Goal: Task Accomplishment & Management: Complete application form

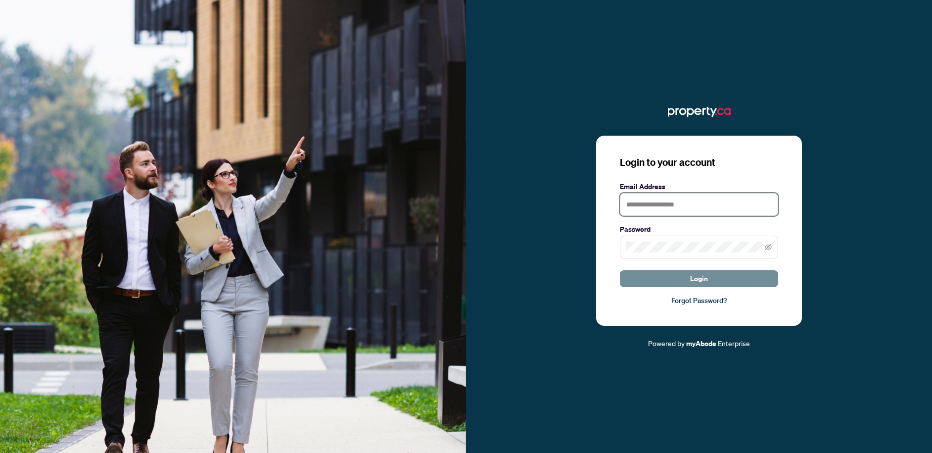
type input "**********"
click at [679, 277] on button "Login" at bounding box center [699, 278] width 158 height 17
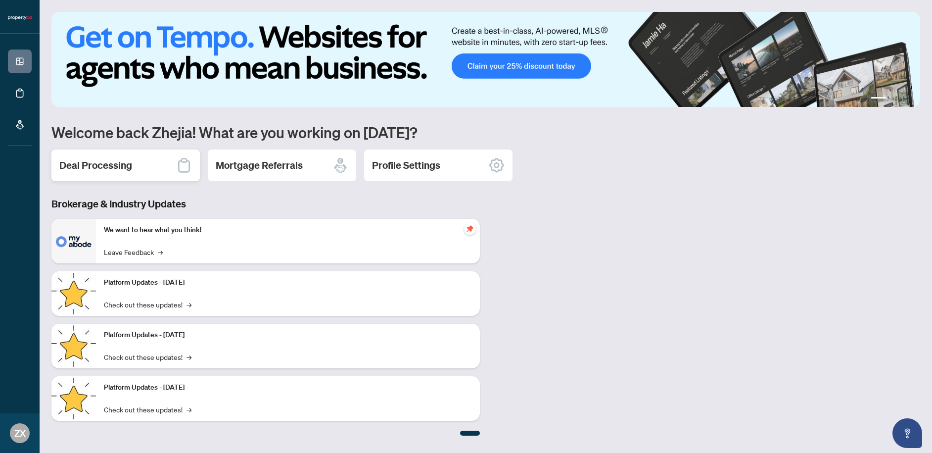
click at [112, 167] on h2 "Deal Processing" at bounding box center [95, 165] width 73 height 14
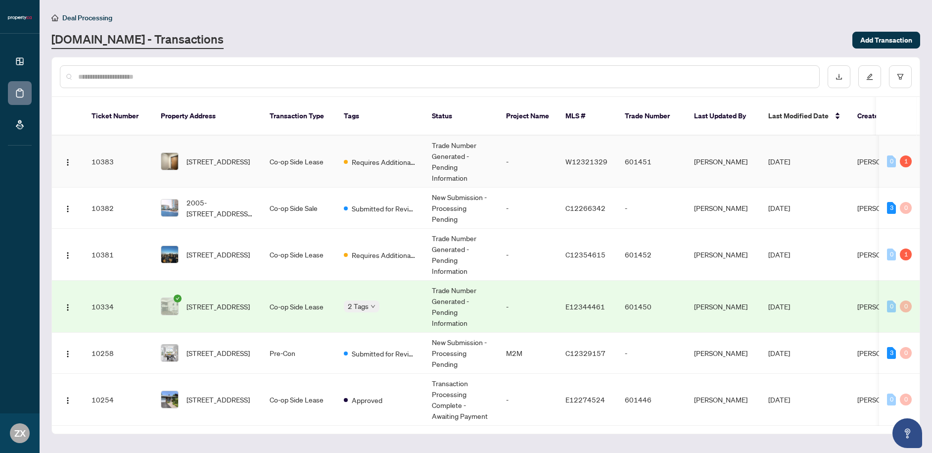
click at [301, 161] on td "Co-op Side Lease" at bounding box center [299, 162] width 74 height 52
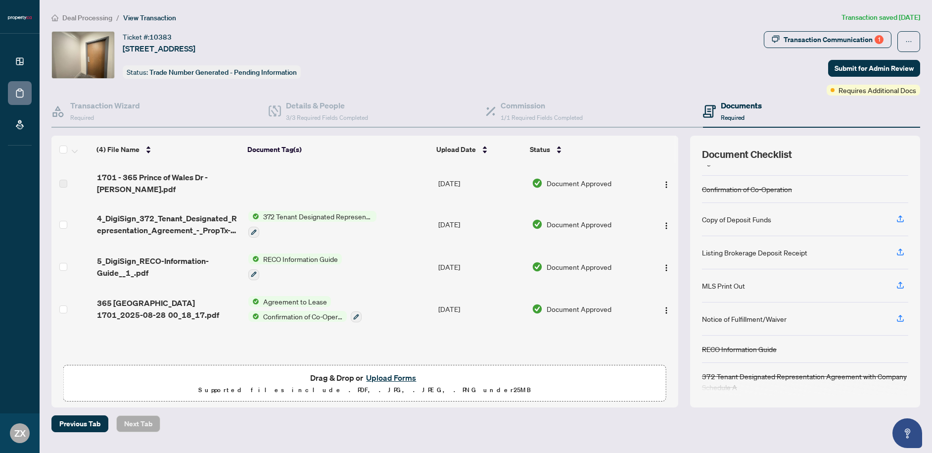
scroll to position [26, 0]
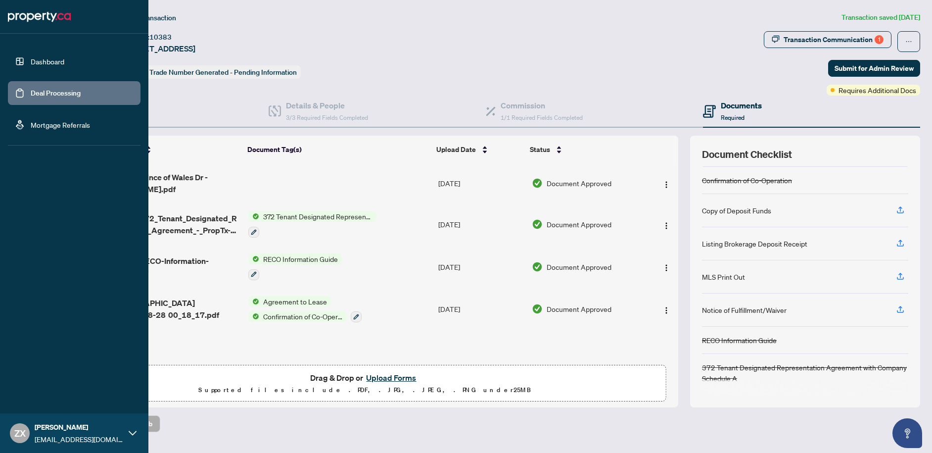
click at [31, 91] on link "Deal Processing" at bounding box center [56, 93] width 50 height 9
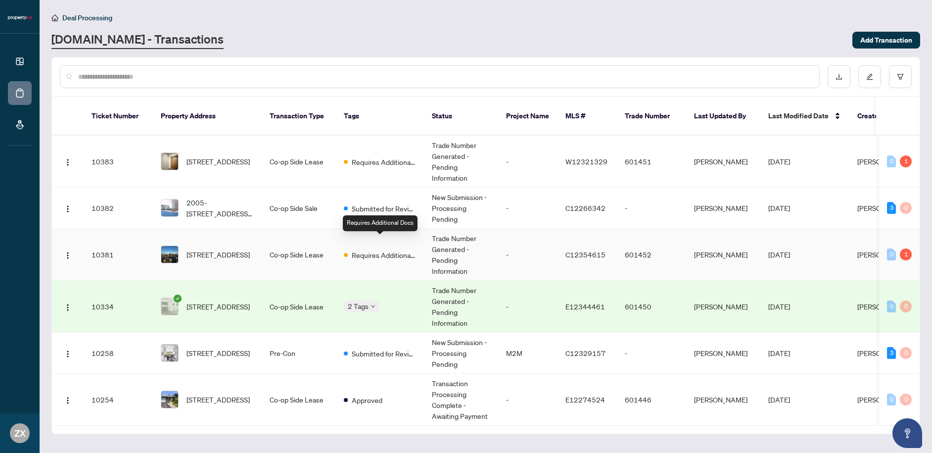
click at [378, 249] on span "Requires Additional Docs" at bounding box center [384, 254] width 64 height 11
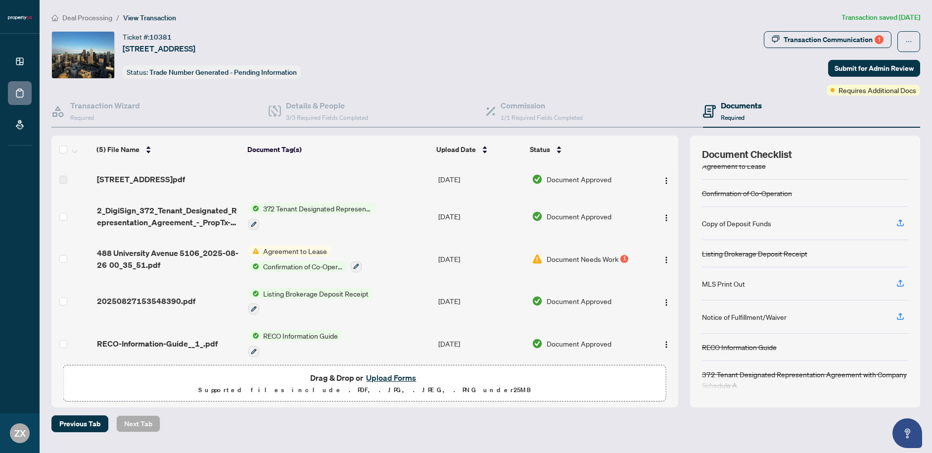
scroll to position [20, 0]
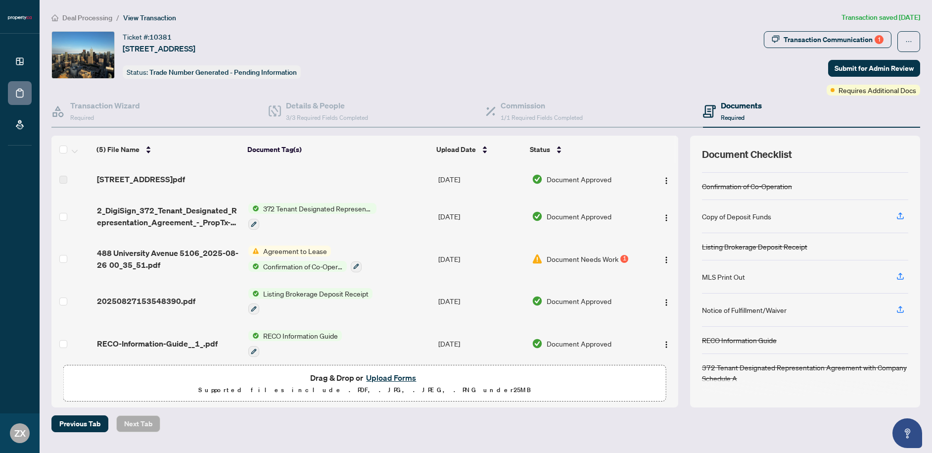
click at [556, 256] on span "Document Needs Work" at bounding box center [583, 258] width 72 height 11
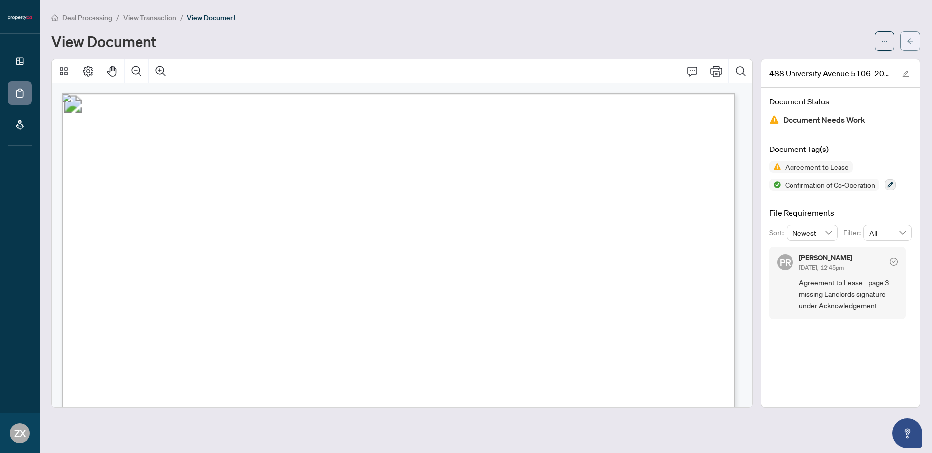
click at [917, 41] on button "button" at bounding box center [910, 41] width 20 height 20
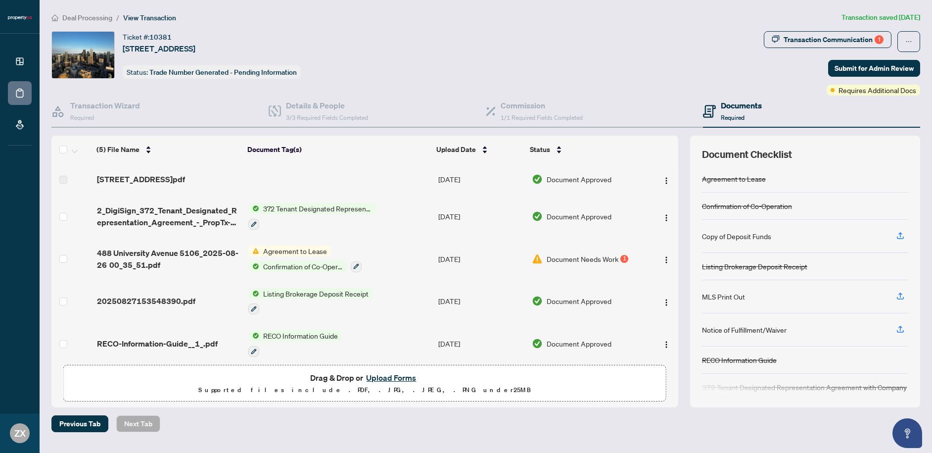
click at [394, 373] on button "Upload Forms" at bounding box center [391, 377] width 56 height 13
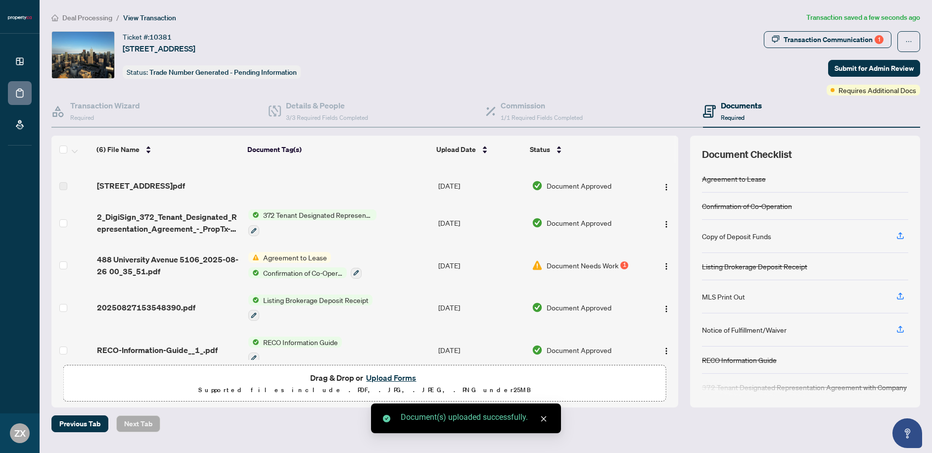
scroll to position [47, 0]
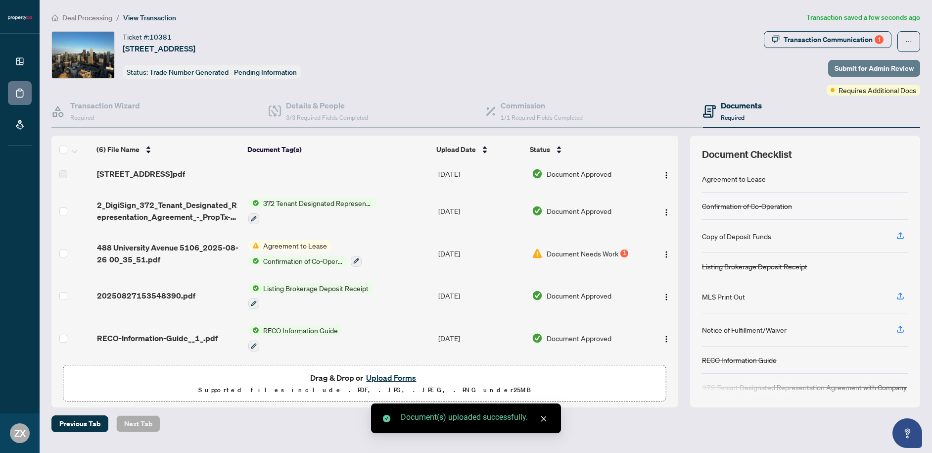
click at [859, 66] on span "Submit for Admin Review" at bounding box center [873, 68] width 79 height 16
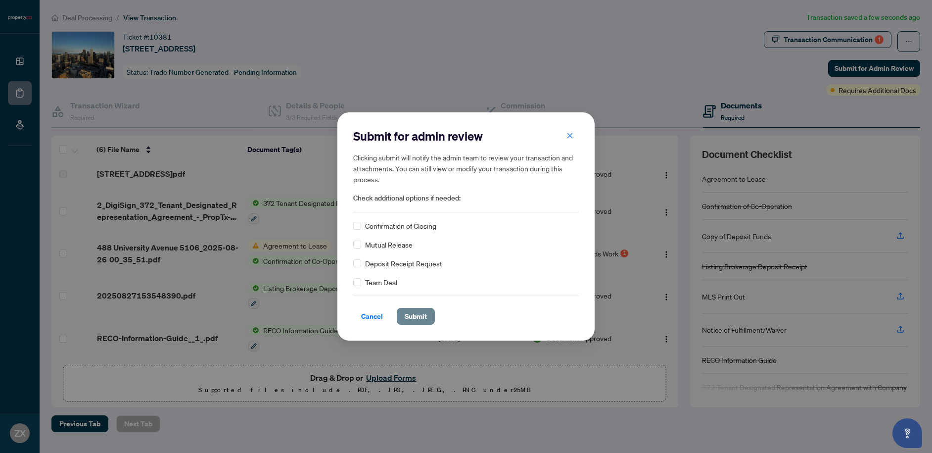
drag, startPoint x: 422, startPoint y: 318, endPoint x: 434, endPoint y: 318, distance: 11.4
click at [423, 319] on span "Submit" at bounding box center [416, 316] width 22 height 16
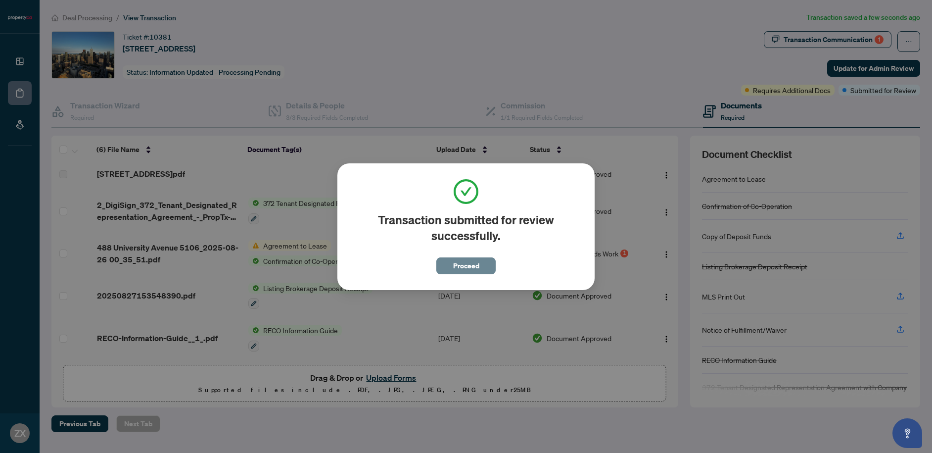
click at [455, 272] on span "Proceed" at bounding box center [466, 266] width 26 height 16
